Goal: Task Accomplishment & Management: Complete application form

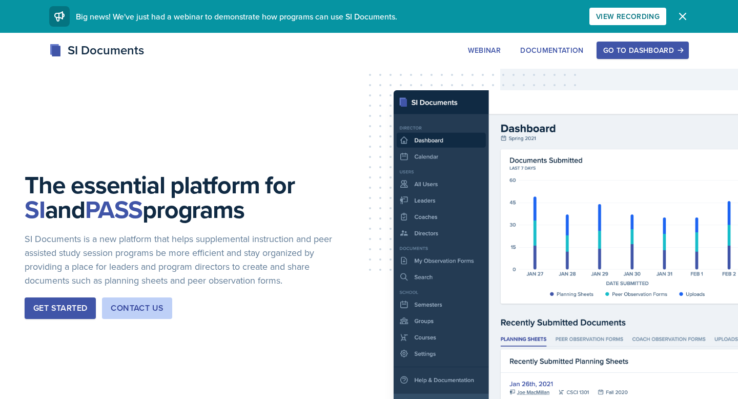
click at [624, 49] on div "Go to Dashboard" at bounding box center [642, 50] width 79 height 8
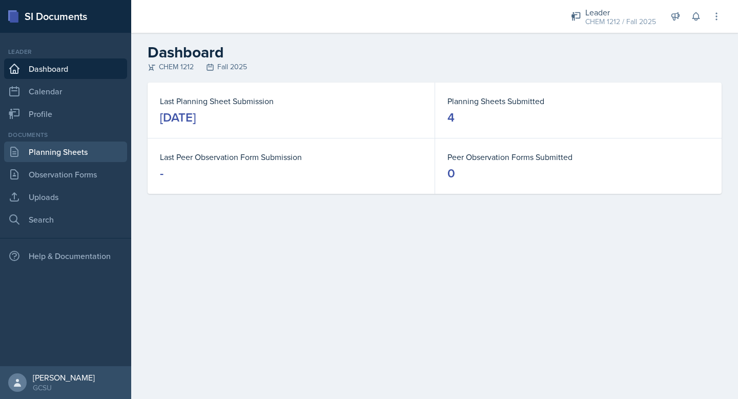
click at [68, 158] on link "Planning Sheets" at bounding box center [65, 151] width 123 height 20
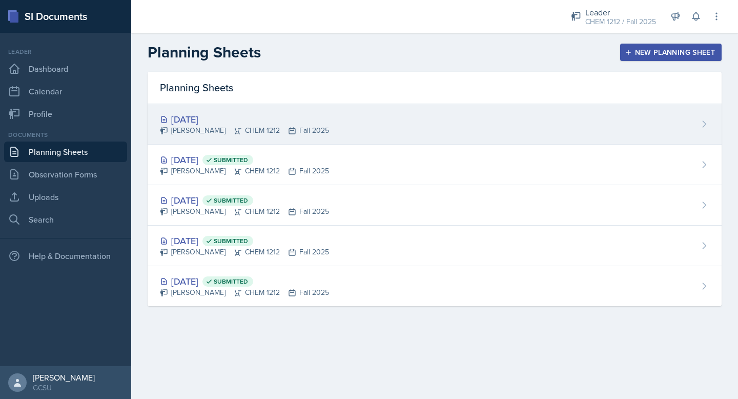
click at [327, 131] on div "[DATE] [PERSON_NAME] CHEM 1212 Fall 2025" at bounding box center [435, 124] width 574 height 40
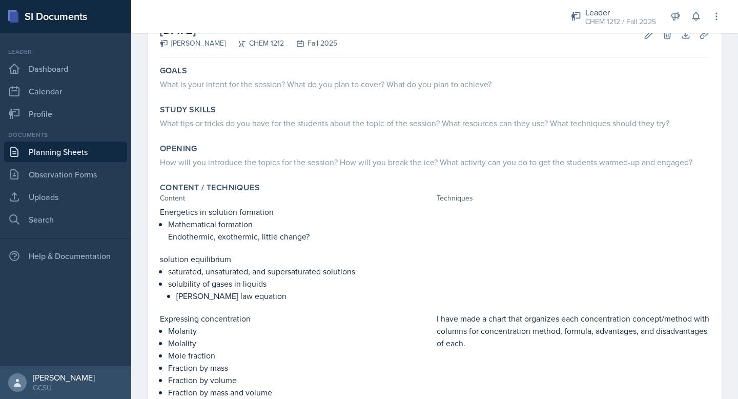
scroll to position [70, 0]
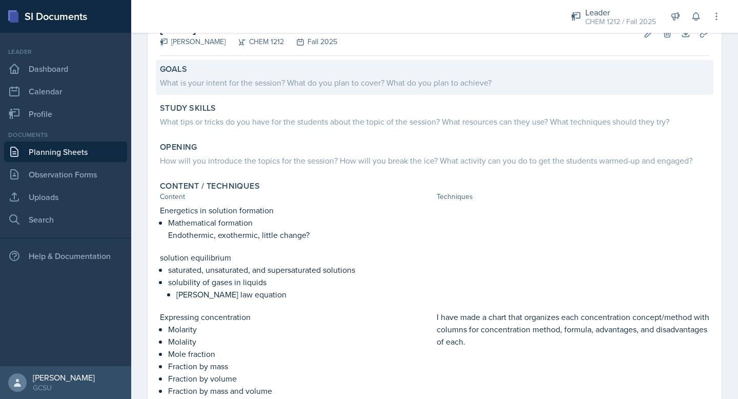
click at [295, 76] on div "What is your intent for the session? What do you plan to cover? What do you pla…" at bounding box center [434, 82] width 549 height 12
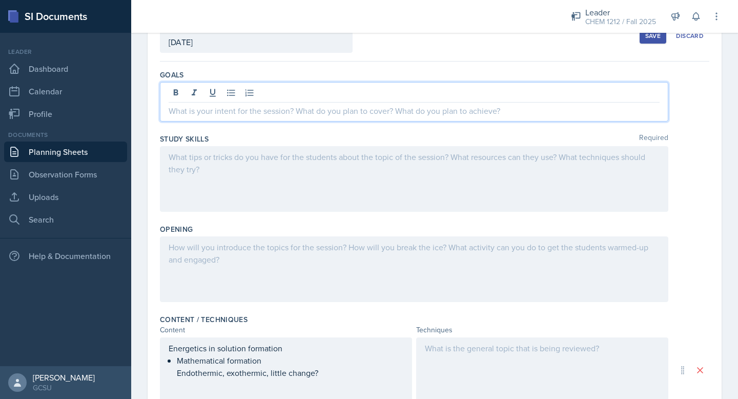
click at [273, 89] on div at bounding box center [414, 101] width 508 height 39
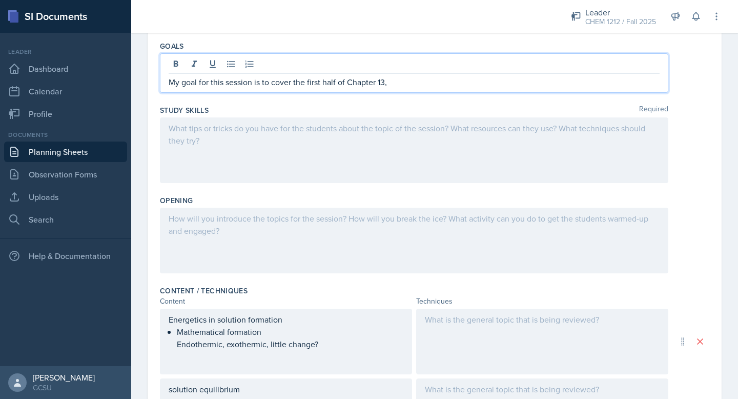
scroll to position [97, 0]
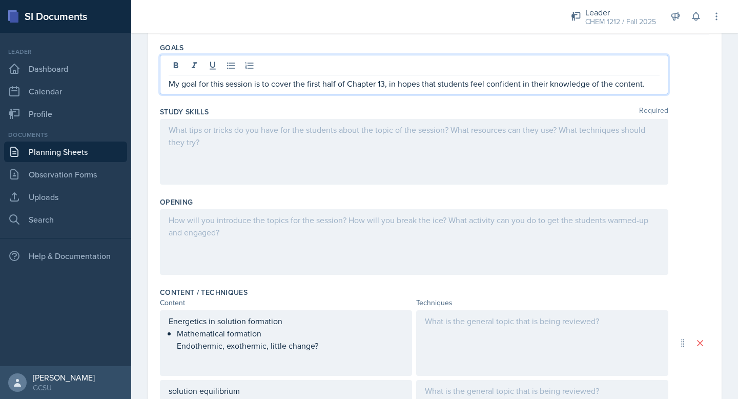
click at [413, 165] on div at bounding box center [414, 152] width 508 height 66
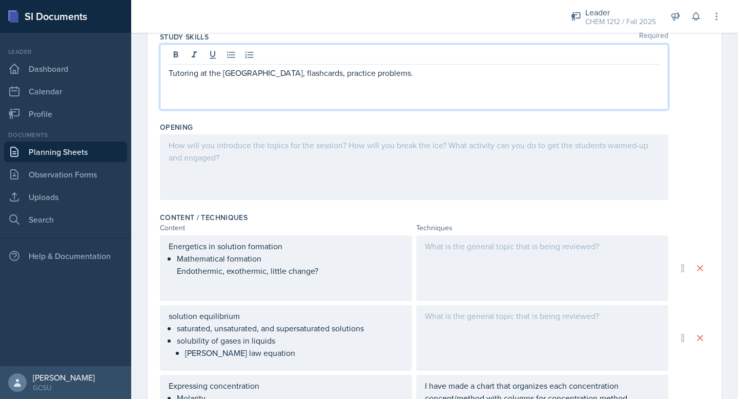
scroll to position [155, 0]
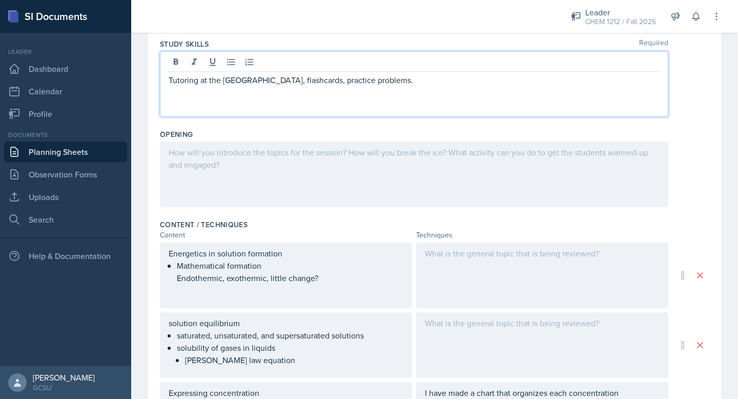
click at [311, 159] on div at bounding box center [414, 174] width 508 height 66
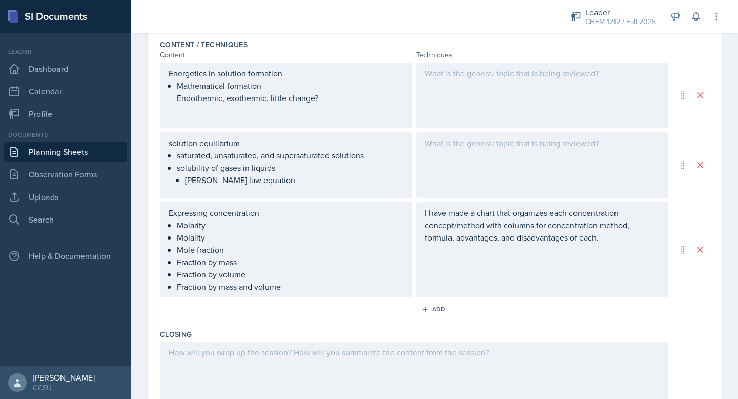
scroll to position [318, 0]
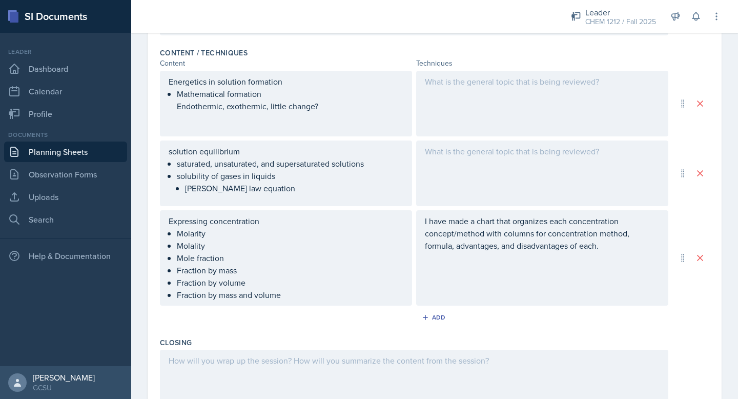
click at [471, 95] on div at bounding box center [542, 104] width 252 height 66
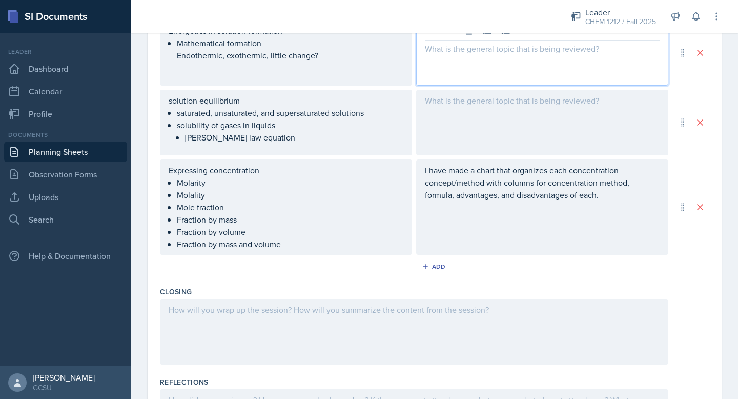
scroll to position [466, 0]
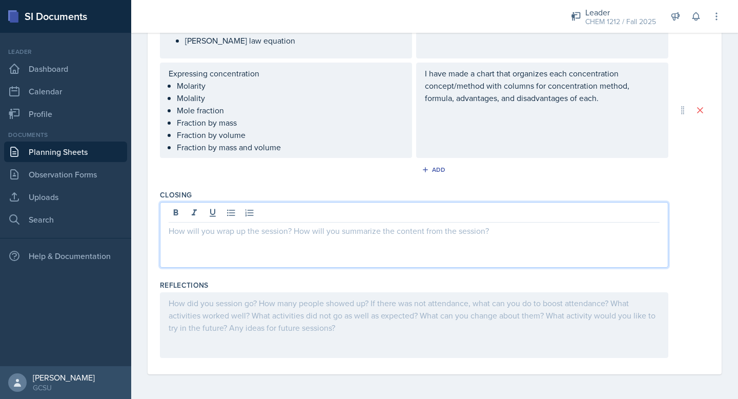
click at [292, 216] on div at bounding box center [414, 235] width 508 height 66
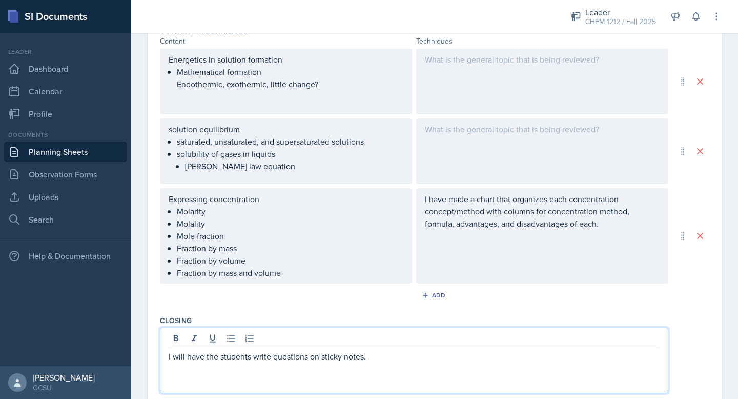
scroll to position [334, 0]
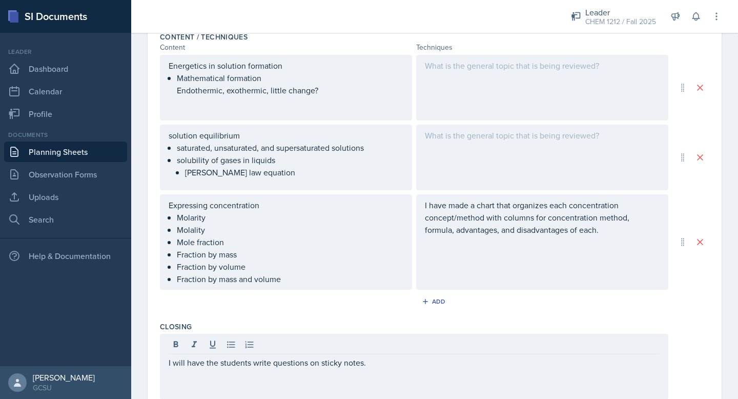
click at [490, 155] on div at bounding box center [542, 158] width 252 height 66
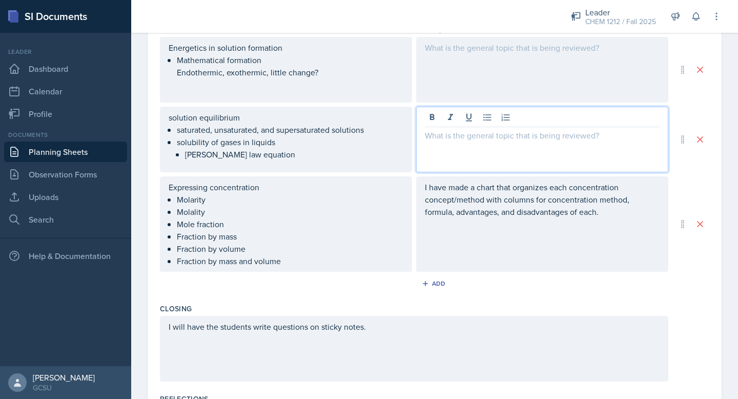
scroll to position [335, 0]
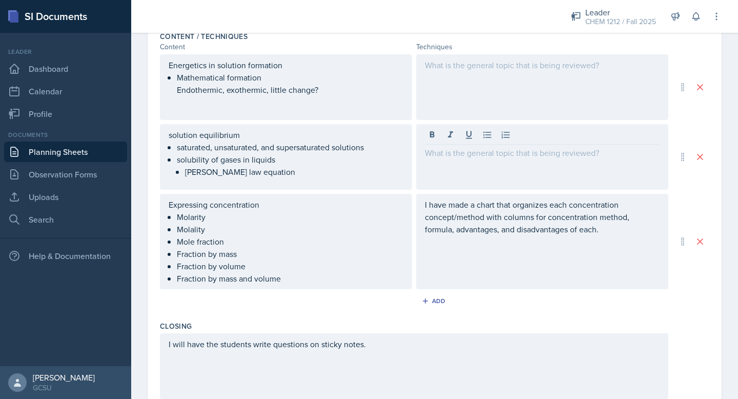
click at [450, 82] on div at bounding box center [542, 87] width 252 height 66
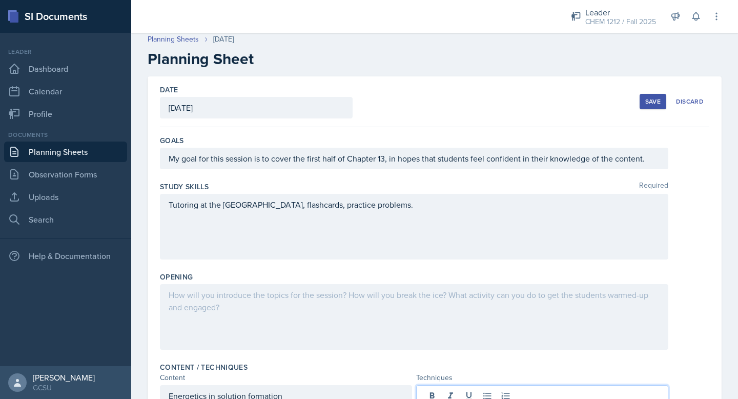
scroll to position [0, 0]
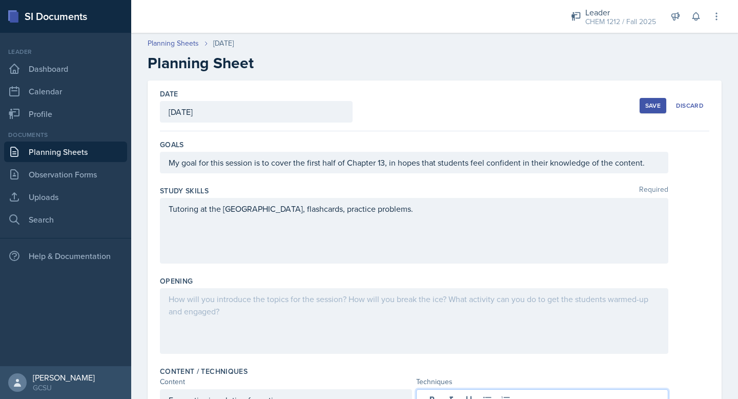
click at [655, 104] on div "Save" at bounding box center [652, 105] width 15 height 8
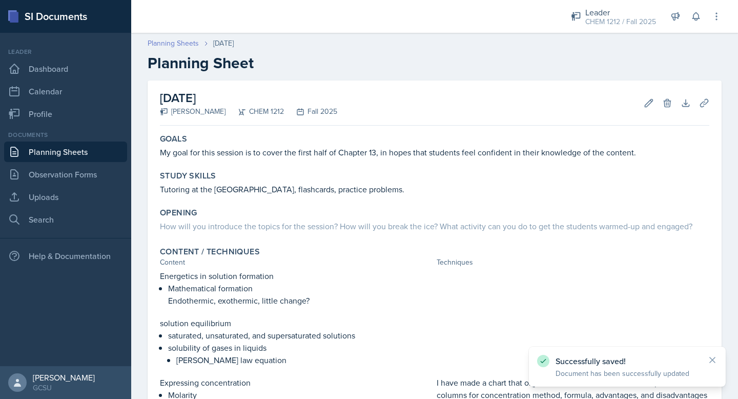
click at [172, 39] on link "Planning Sheets" at bounding box center [173, 43] width 51 height 11
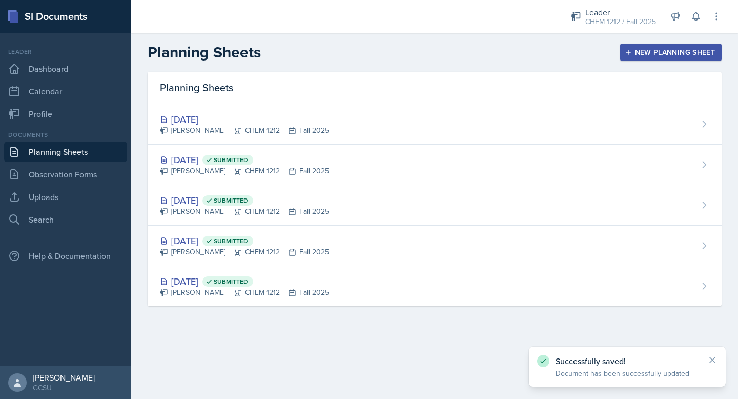
click at [642, 41] on header "Planning Sheets New Planning Sheet" at bounding box center [434, 52] width 607 height 39
click at [642, 49] on div "New Planning Sheet" at bounding box center [671, 52] width 88 height 8
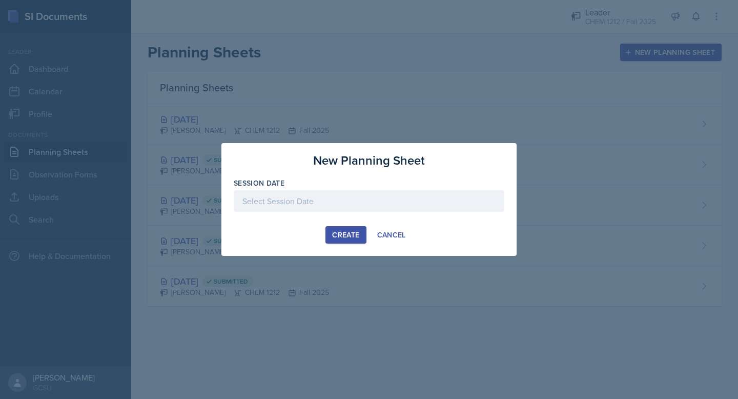
click at [372, 206] on div at bounding box center [369, 201] width 271 height 22
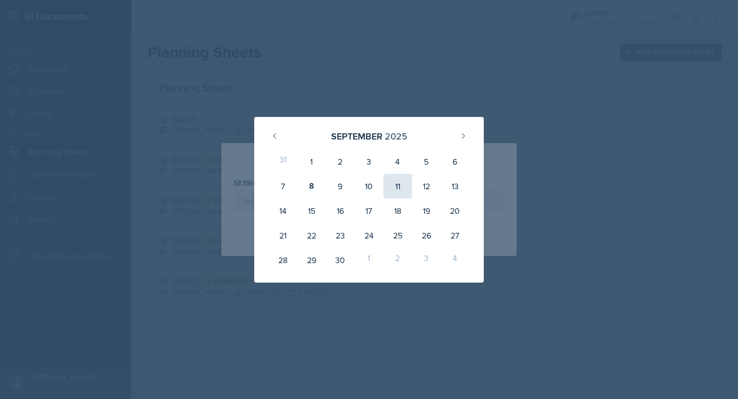
click at [389, 189] on div "11" at bounding box center [397, 186] width 29 height 25
type input "[DATE]"
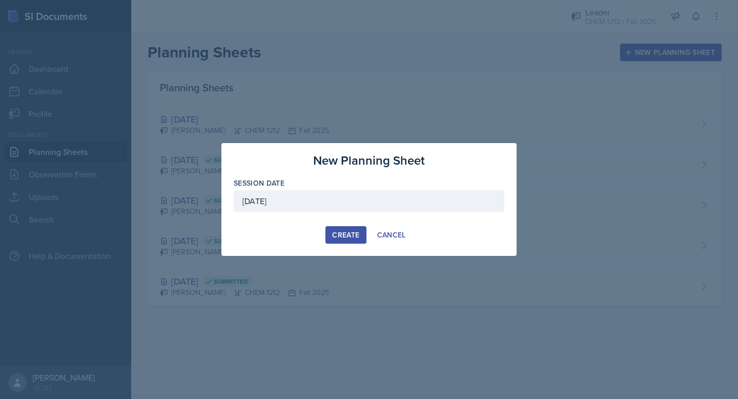
click at [341, 231] on div "Create" at bounding box center [345, 235] width 27 height 8
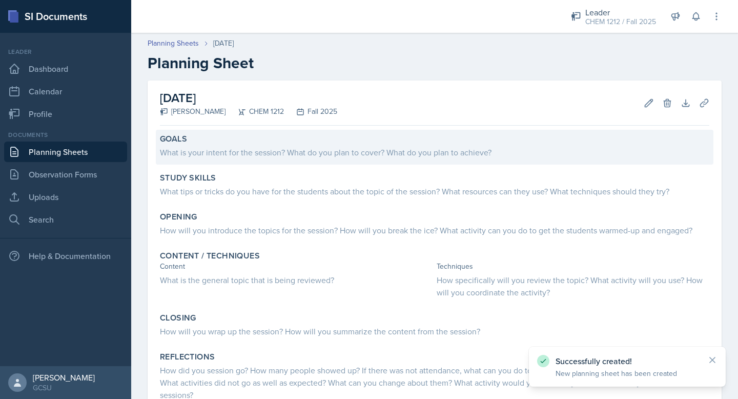
click at [295, 154] on div "What is your intent for the session? What do you plan to cover? What do you pla…" at bounding box center [434, 152] width 549 height 12
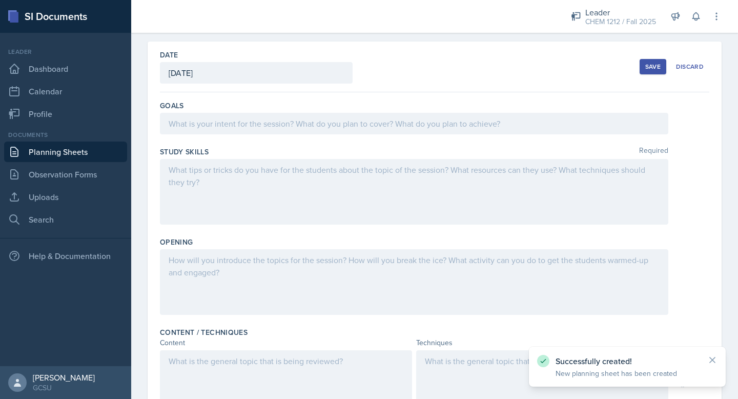
scroll to position [57, 0]
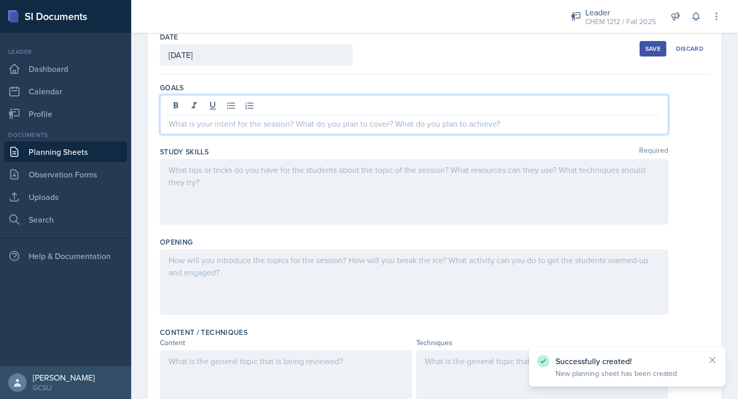
click at [295, 128] on p at bounding box center [414, 123] width 491 height 12
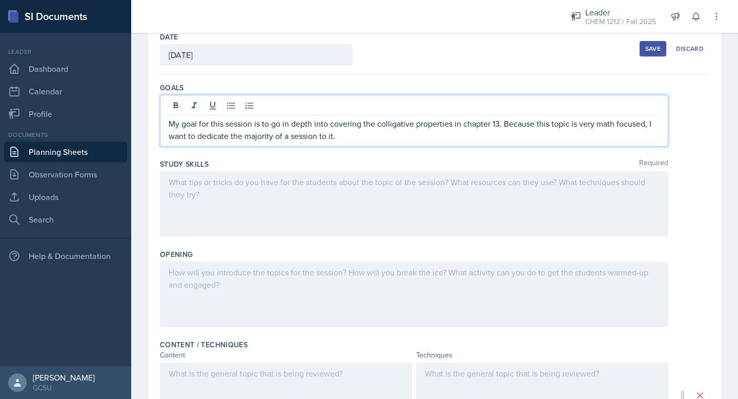
click at [283, 173] on div at bounding box center [414, 204] width 508 height 66
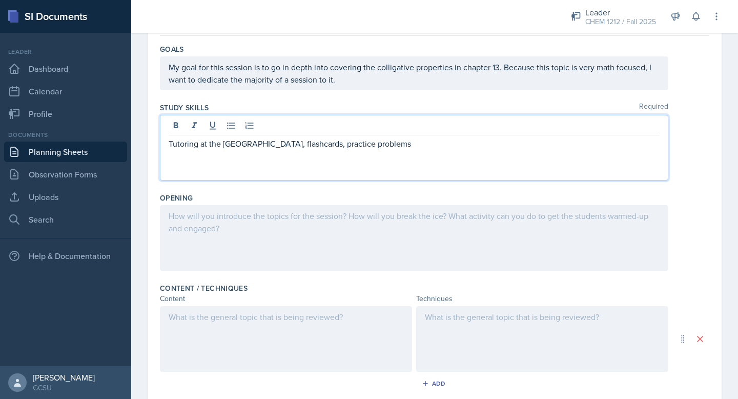
scroll to position [99, 0]
